Goal: Check status: Check status

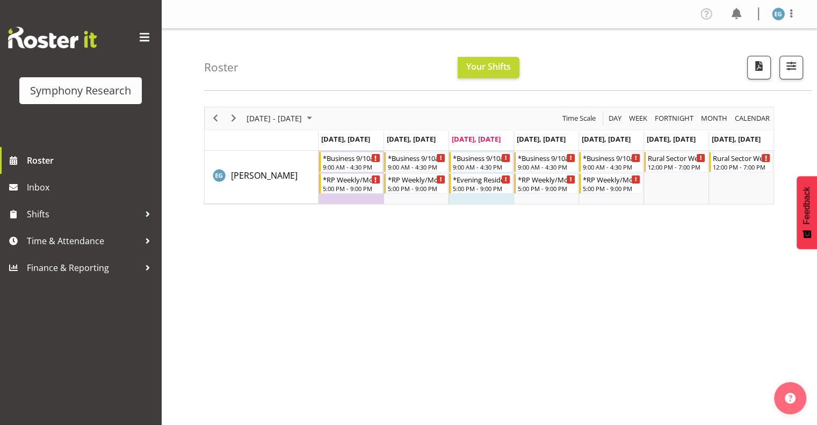
click at [486, 137] on span "[DATE], [DATE]" at bounding box center [476, 139] width 49 height 10
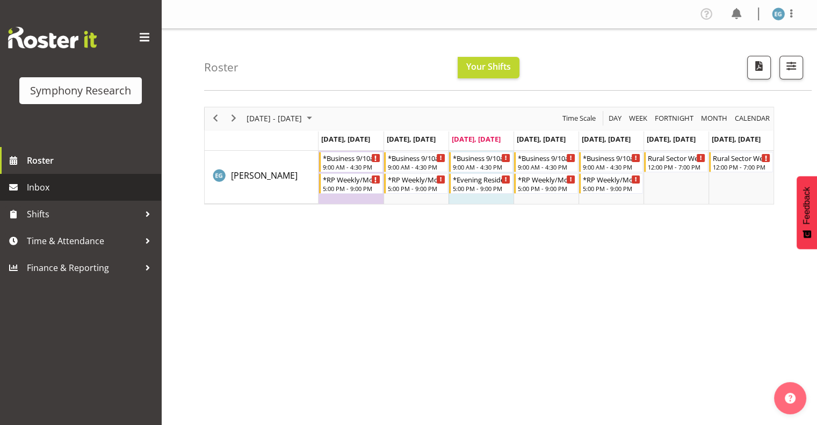
click at [39, 186] on span "Inbox" at bounding box center [91, 187] width 129 height 16
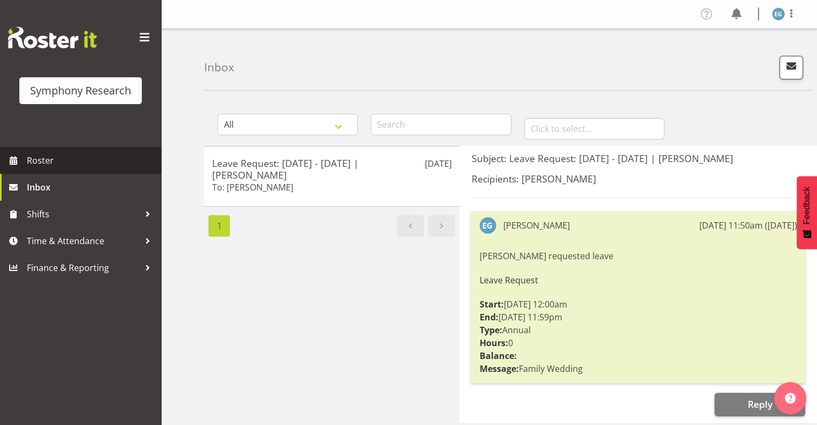
click at [42, 157] on span "Roster" at bounding box center [91, 161] width 129 height 16
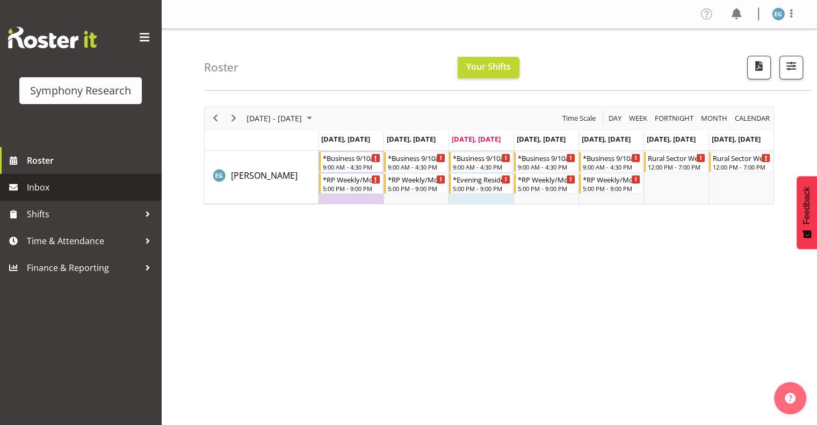
click at [34, 185] on span "Inbox" at bounding box center [91, 187] width 129 height 16
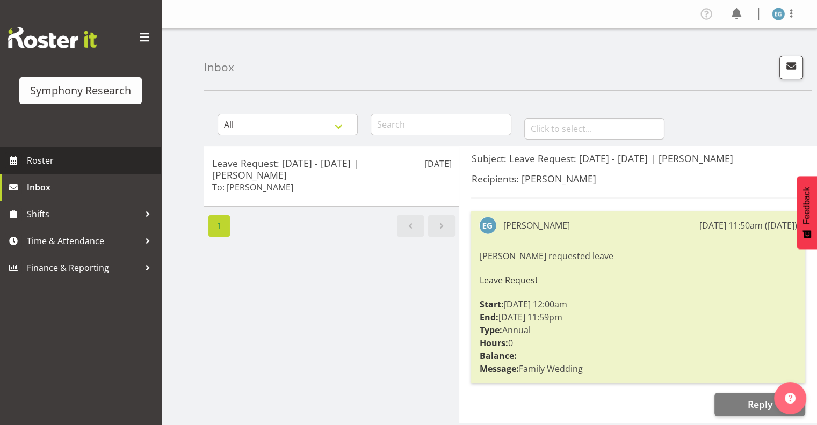
click at [45, 159] on span "Roster" at bounding box center [91, 161] width 129 height 16
